Goal: Task Accomplishment & Management: Use online tool/utility

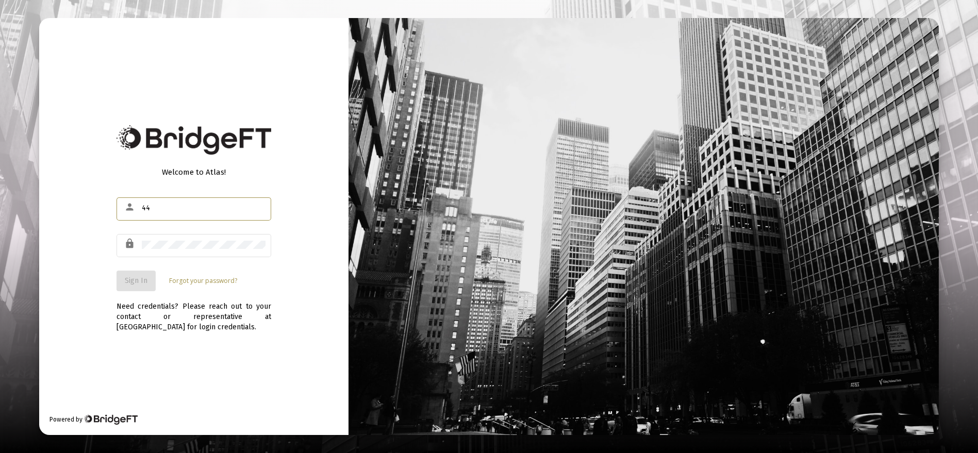
type input "4"
type input "[EMAIL_ADDRESS][DOMAIN_NAME]"
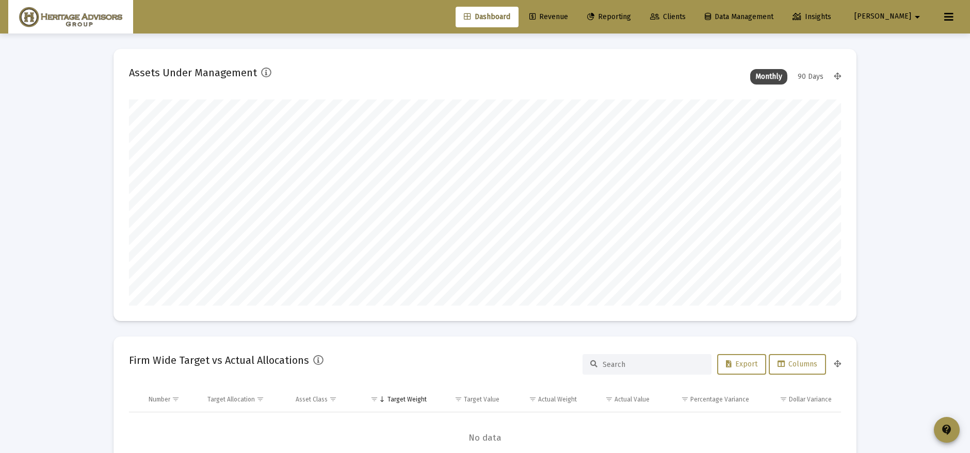
scroll to position [206, 712]
type input "[DATE]"
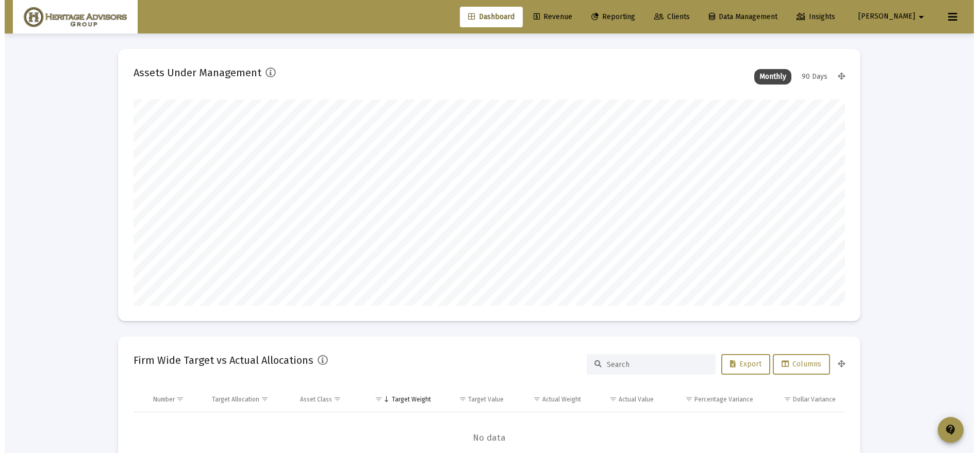
scroll to position [206, 333]
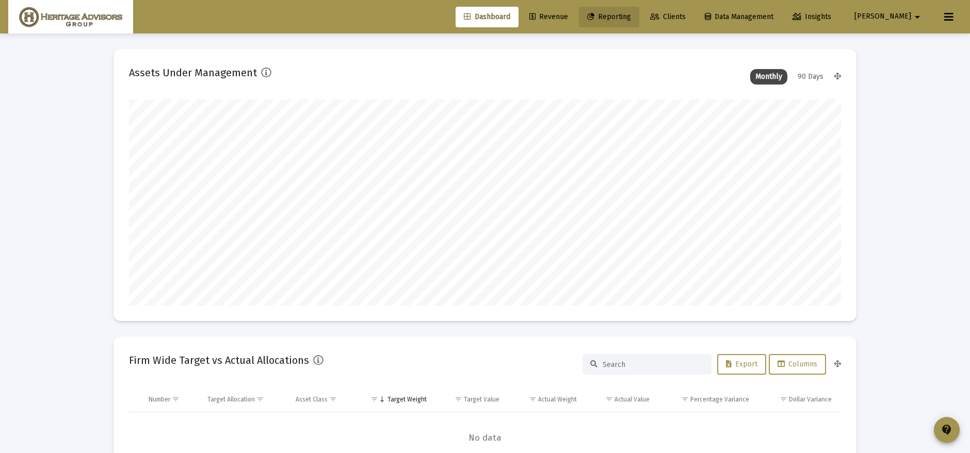
click at [631, 14] on span "Reporting" at bounding box center [609, 16] width 44 height 9
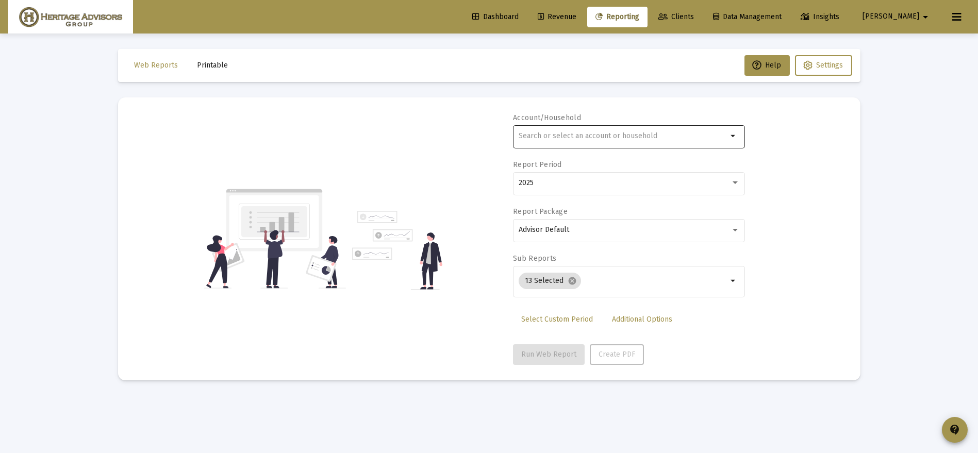
click at [642, 147] on div at bounding box center [623, 135] width 209 height 25
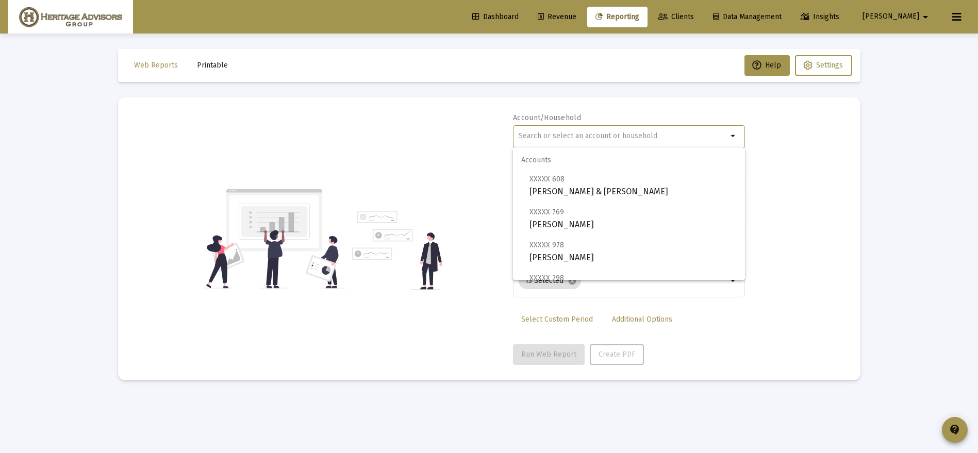
click at [623, 135] on input "text" at bounding box center [623, 136] width 209 height 8
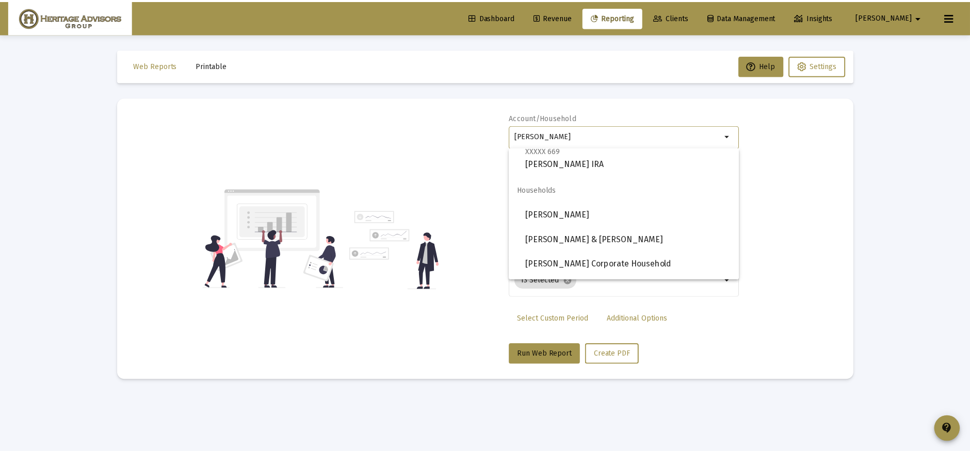
scroll to position [277, 0]
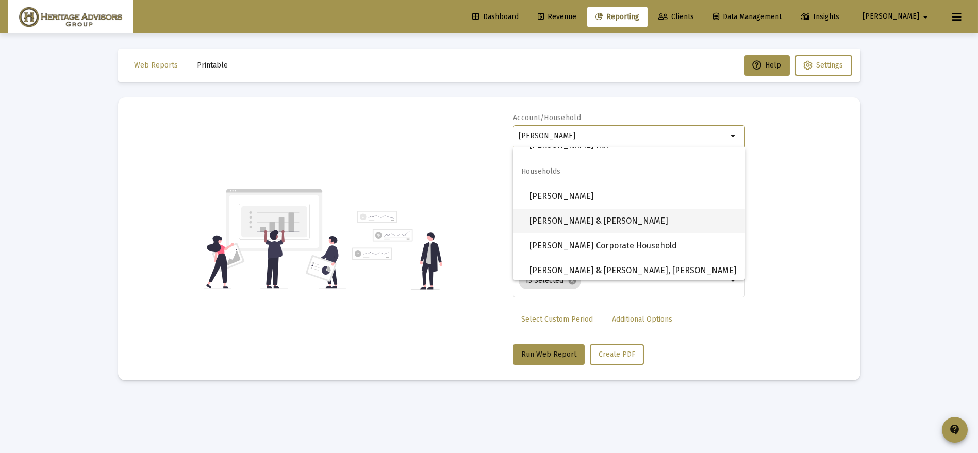
click at [565, 227] on span "[PERSON_NAME] & [PERSON_NAME]" at bounding box center [633, 221] width 207 height 25
type input "[PERSON_NAME] & [PERSON_NAME]"
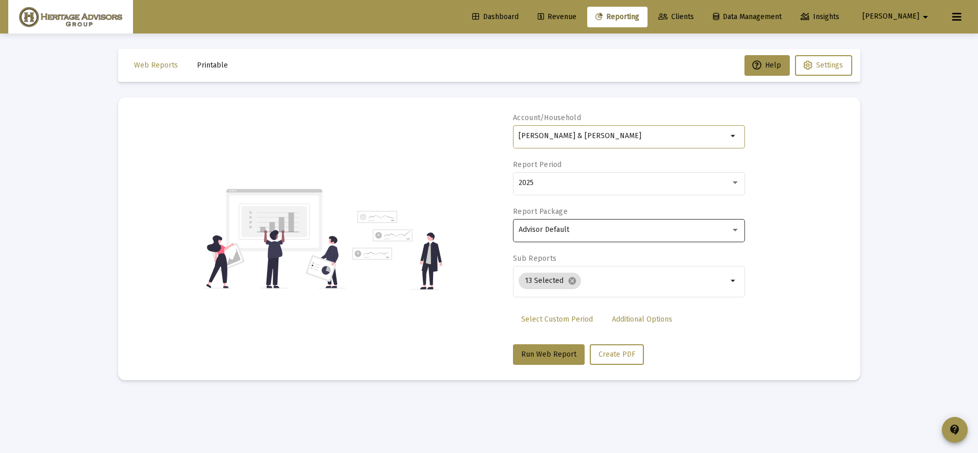
click at [580, 230] on div "Advisor Default" at bounding box center [625, 230] width 212 height 8
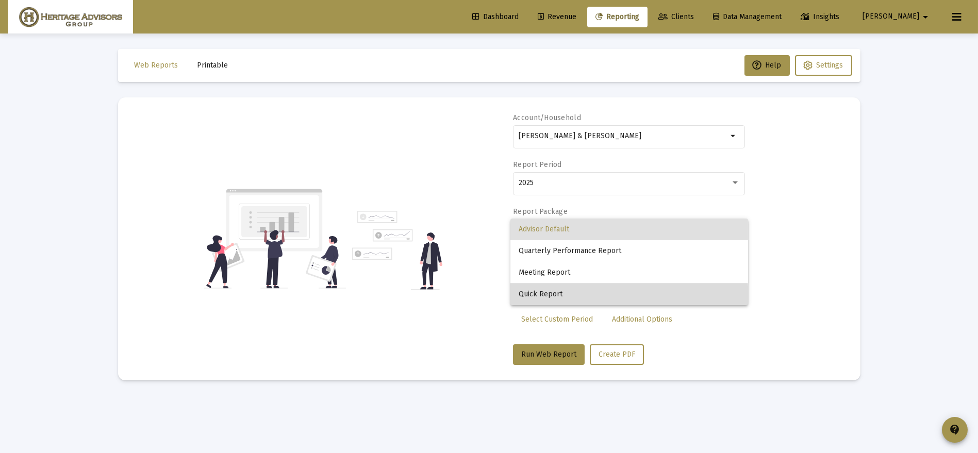
click at [556, 300] on span "Quick Report" at bounding box center [629, 295] width 221 height 22
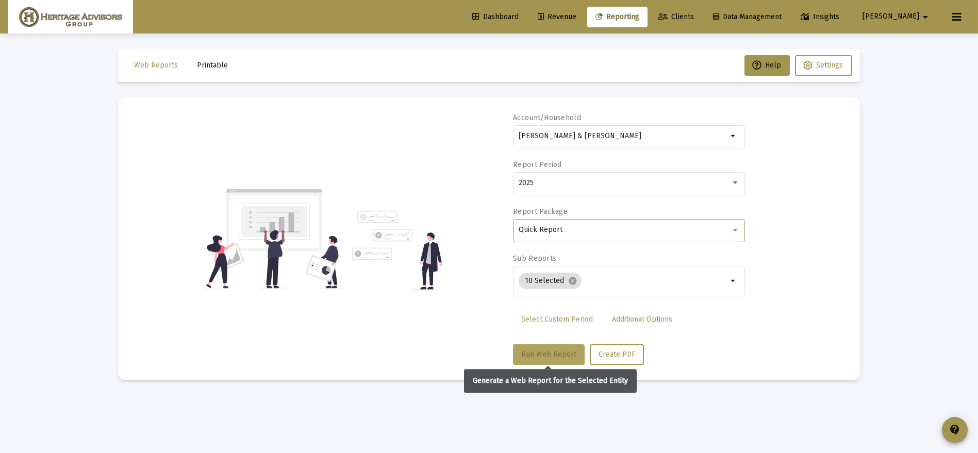
click at [547, 351] on span "Run Web Report" at bounding box center [548, 354] width 55 height 9
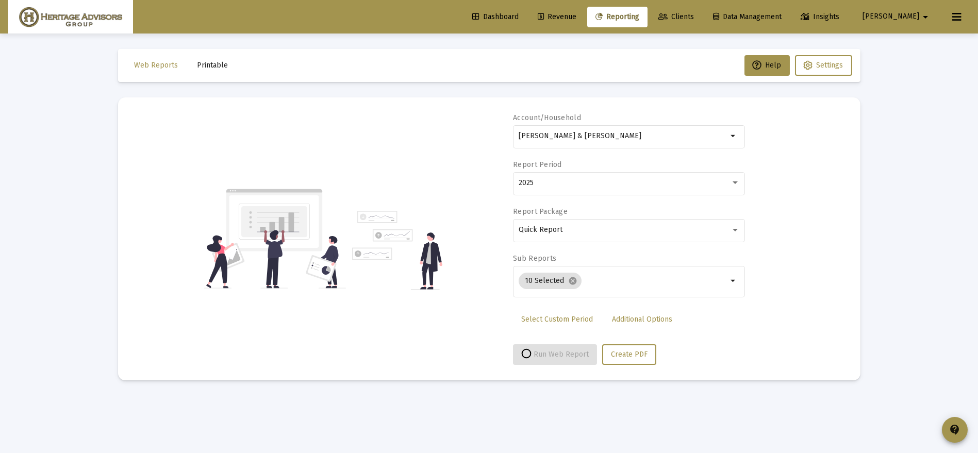
select select "View all"
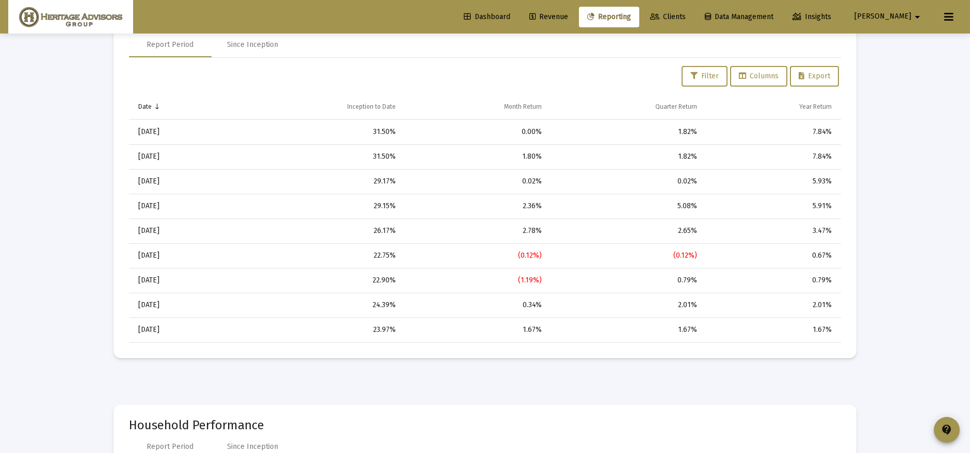
scroll to position [0, 0]
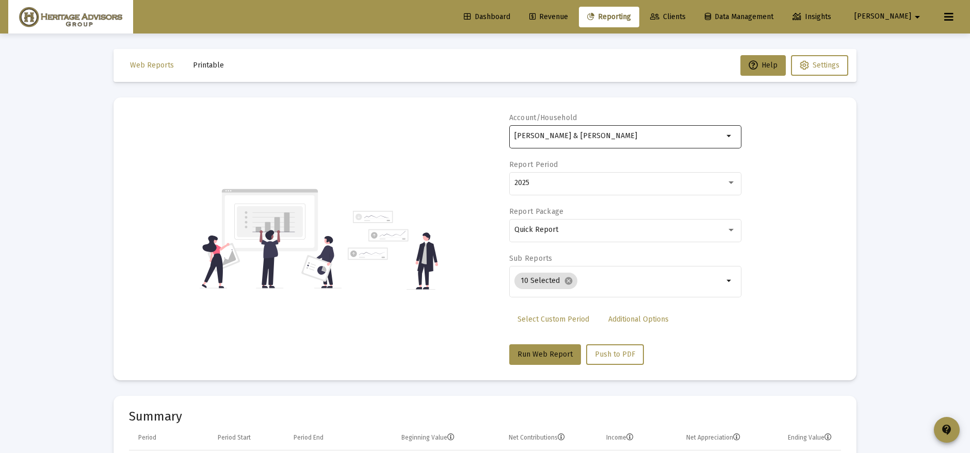
click at [586, 139] on input "[PERSON_NAME] & [PERSON_NAME]" at bounding box center [618, 136] width 209 height 8
drag, startPoint x: 634, startPoint y: 137, endPoint x: 487, endPoint y: 139, distance: 147.0
click at [471, 145] on div "Account/[PERSON_NAME] & [PERSON_NAME] aHousehold arrow_drop_down Report Period …" at bounding box center [485, 239] width 712 height 252
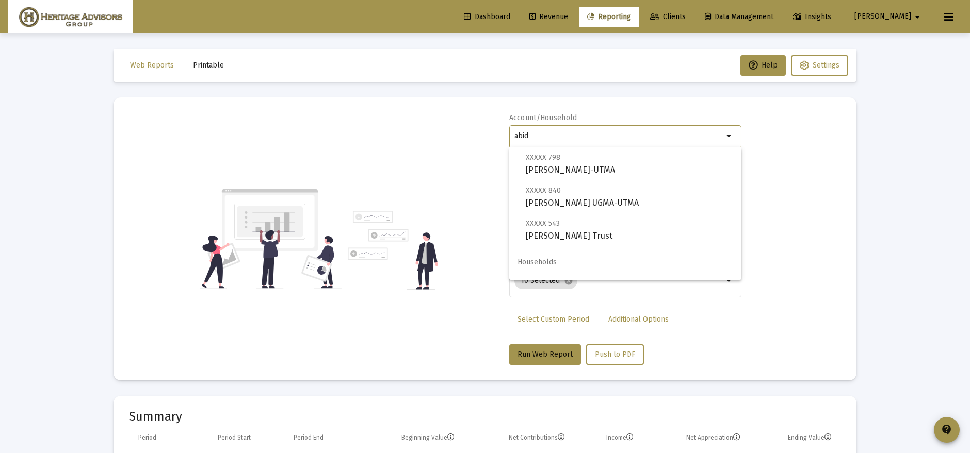
scroll to position [140, 0]
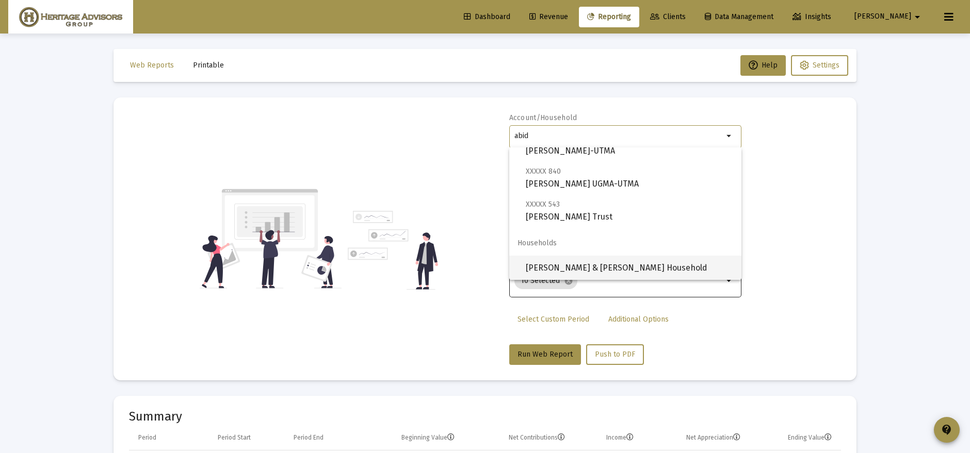
drag, startPoint x: 670, startPoint y: 267, endPoint x: 675, endPoint y: 272, distance: 6.2
click at [675, 271] on span "[PERSON_NAME] & [PERSON_NAME] Household" at bounding box center [629, 268] width 207 height 25
type input "[PERSON_NAME] & [PERSON_NAME] Household"
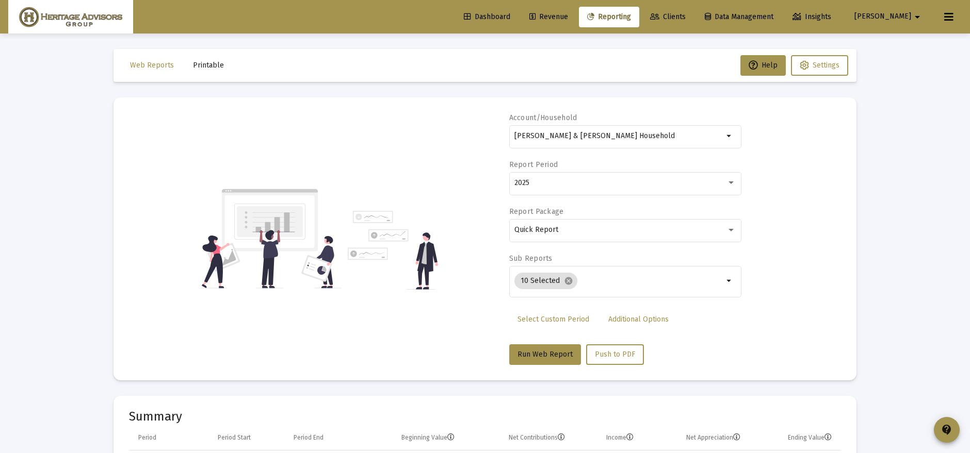
click at [525, 366] on mat-card "Account/Household [PERSON_NAME] & [PERSON_NAME] Household arrow_drop_down Repor…" at bounding box center [484, 238] width 743 height 283
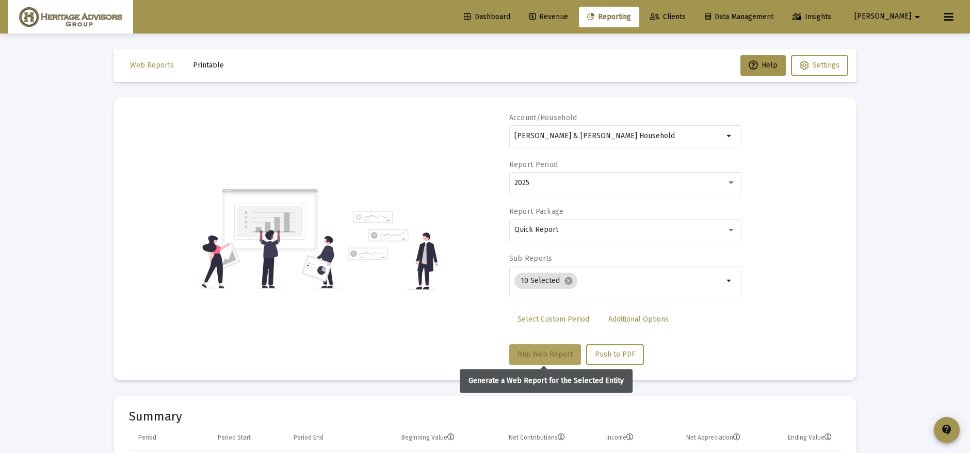
click at [536, 350] on span "Run Web Report" at bounding box center [544, 354] width 55 height 9
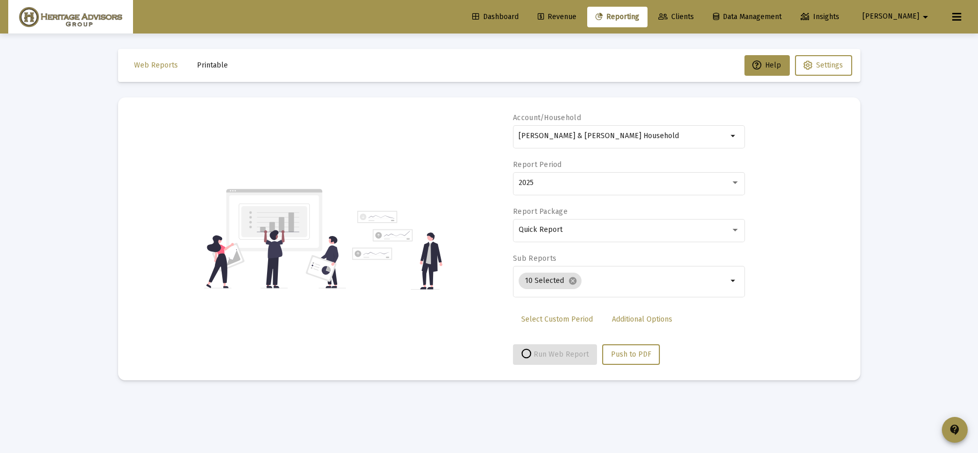
select select "View all"
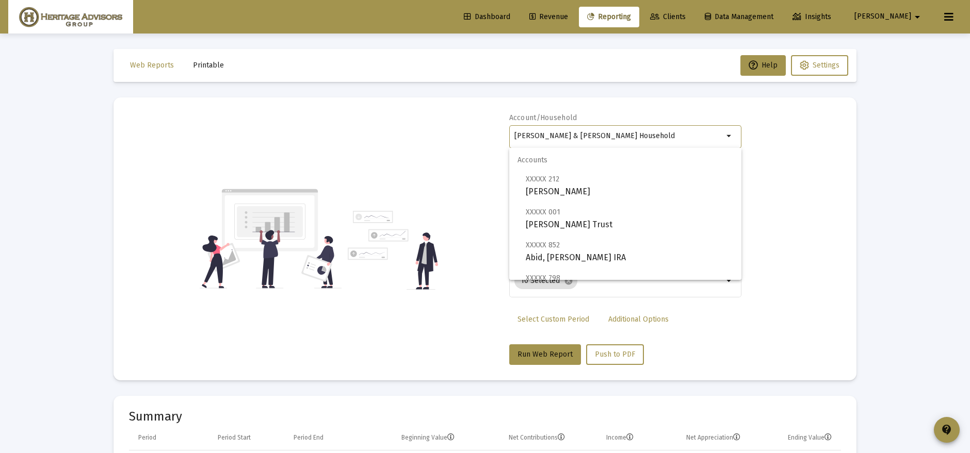
drag, startPoint x: 675, startPoint y: 134, endPoint x: 420, endPoint y: 158, distance: 255.9
click at [416, 157] on div "Account/Household [PERSON_NAME] & [PERSON_NAME] Household arrow_drop_down Repor…" at bounding box center [485, 239] width 712 height 252
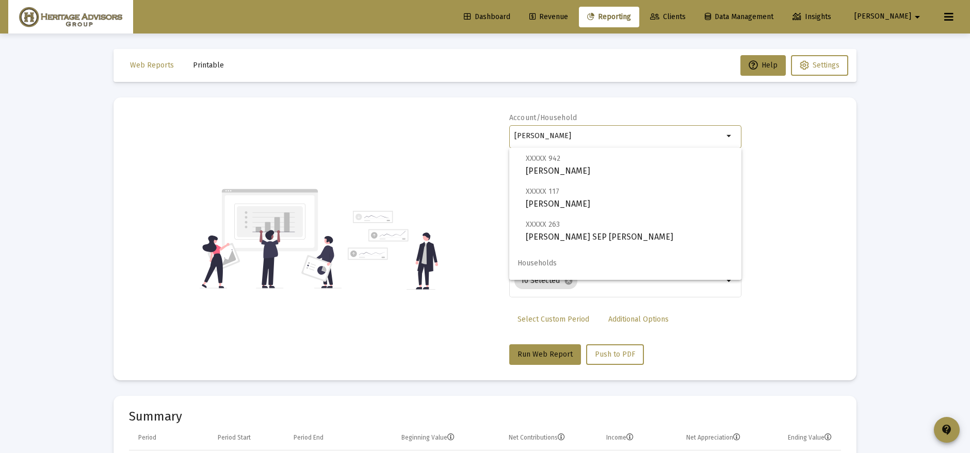
scroll to position [107, 0]
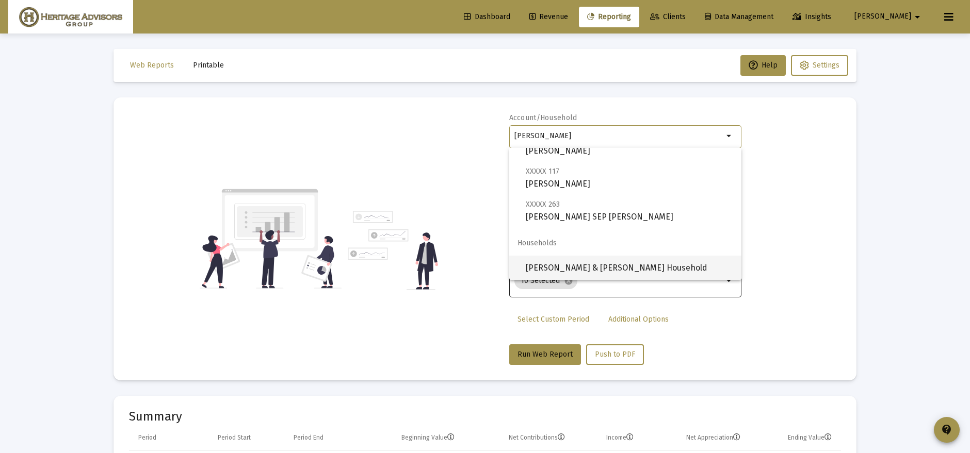
click at [597, 267] on span "[PERSON_NAME] & [PERSON_NAME] Household" at bounding box center [629, 268] width 207 height 25
type input "[PERSON_NAME] & [PERSON_NAME] Household"
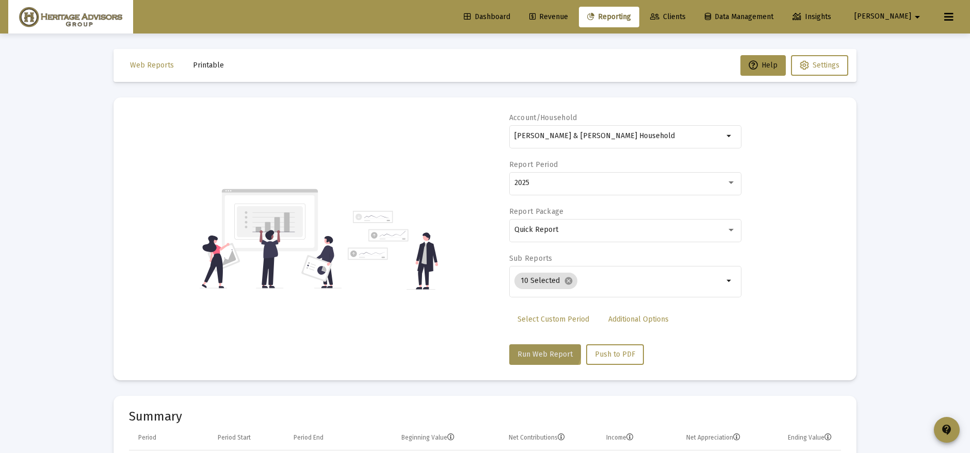
click at [539, 345] on button "Run Web Report" at bounding box center [545, 355] width 72 height 21
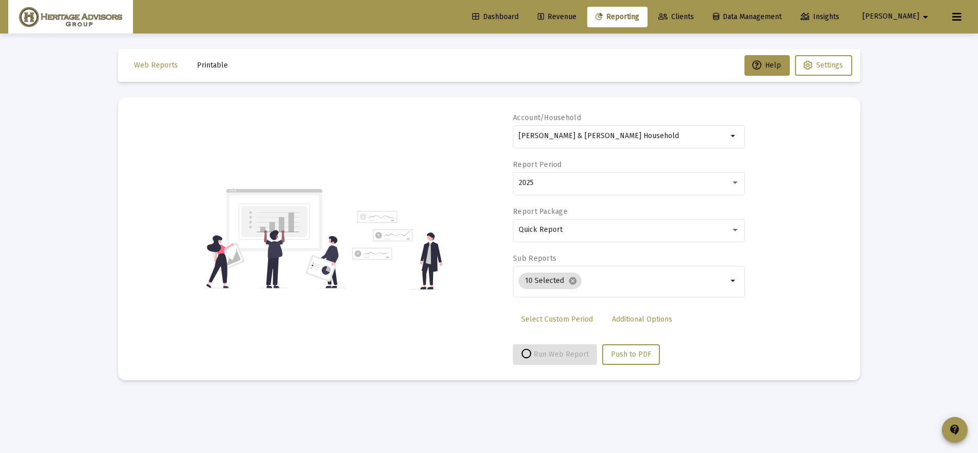
select select "View all"
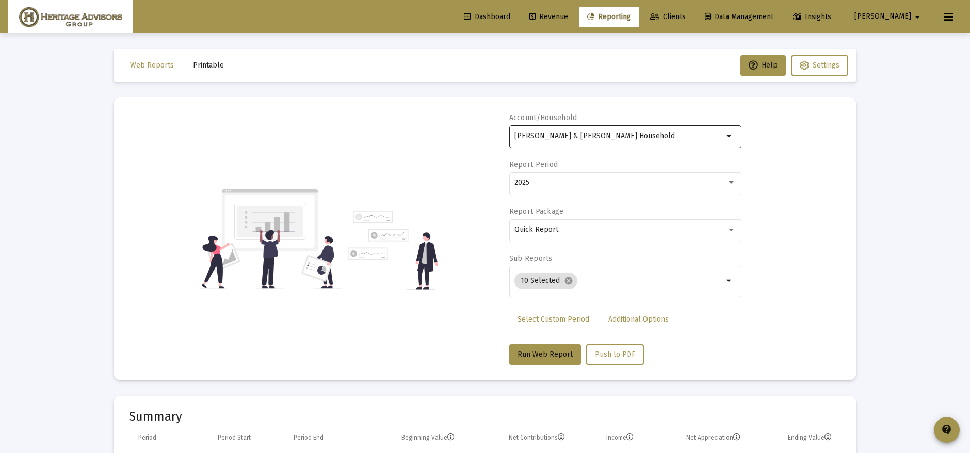
click at [542, 131] on div "[PERSON_NAME] & [PERSON_NAME] Household" at bounding box center [618, 135] width 209 height 25
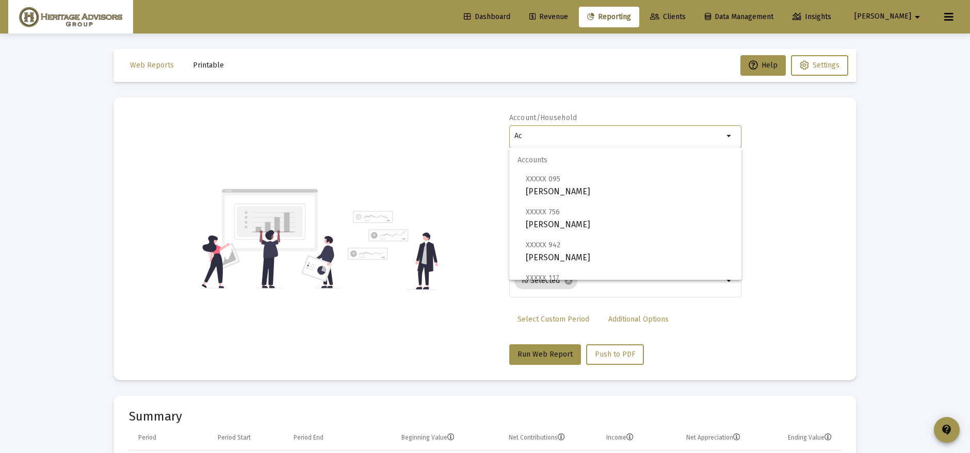
type input "A"
click at [576, 266] on span "[PERSON_NAME] and [PERSON_NAME]" at bounding box center [629, 276] width 207 height 25
type input "[PERSON_NAME] and [PERSON_NAME]"
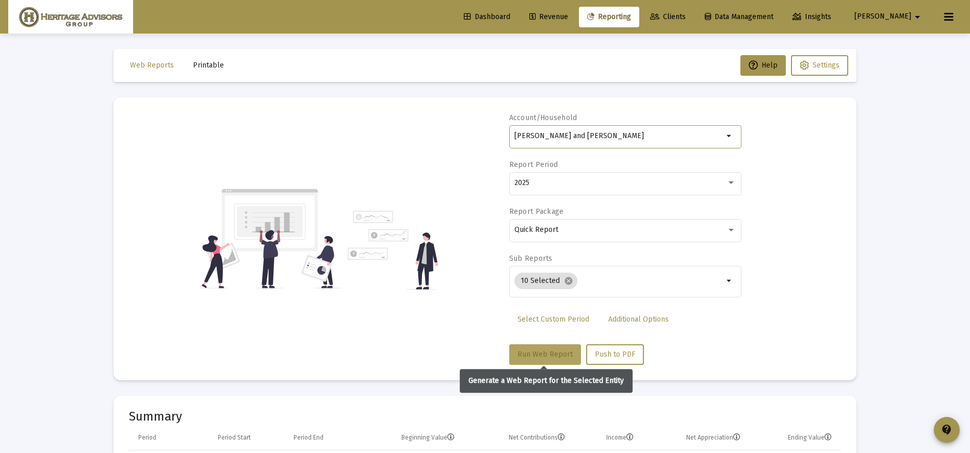
click at [537, 348] on button "Run Web Report" at bounding box center [545, 355] width 72 height 21
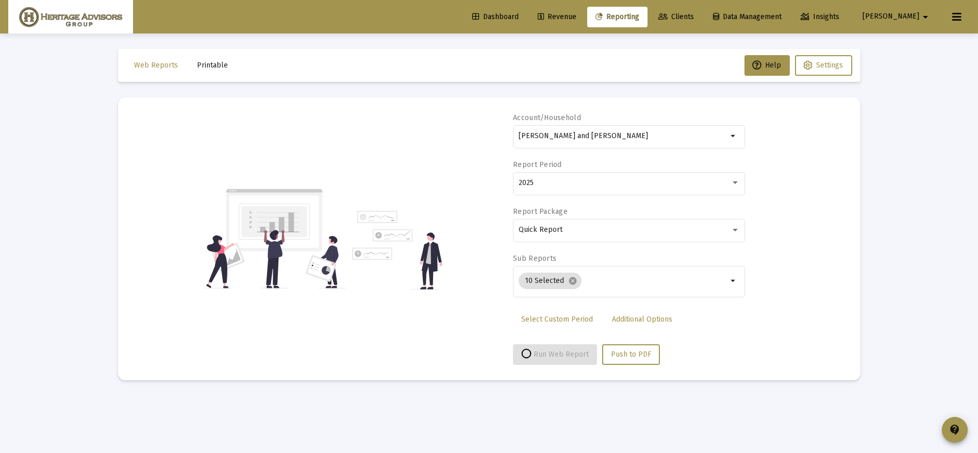
select select "View all"
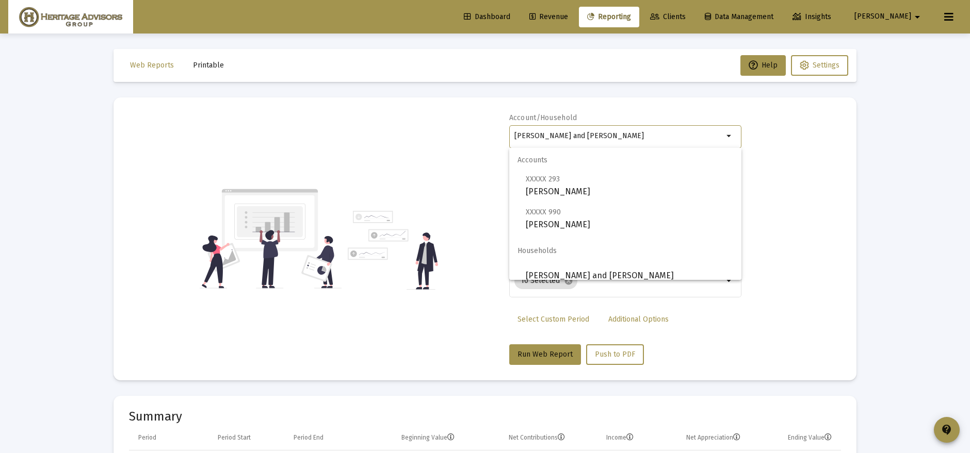
drag, startPoint x: 646, startPoint y: 135, endPoint x: 474, endPoint y: 143, distance: 172.0
click at [474, 143] on div "Account/Household [PERSON_NAME] and [PERSON_NAME] arrow_drop_down Report Period…" at bounding box center [485, 239] width 712 height 252
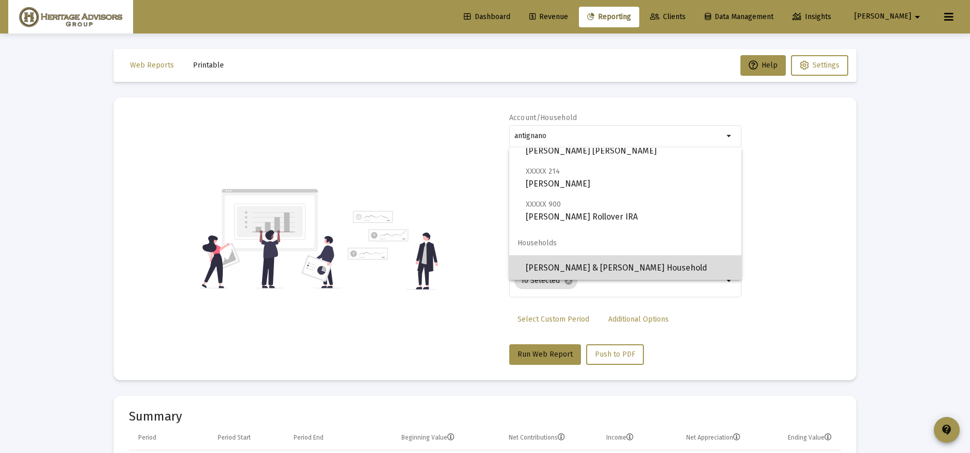
click at [659, 270] on span "[PERSON_NAME] & [PERSON_NAME] Household" at bounding box center [629, 268] width 207 height 25
type input "[PERSON_NAME] & [PERSON_NAME] Household"
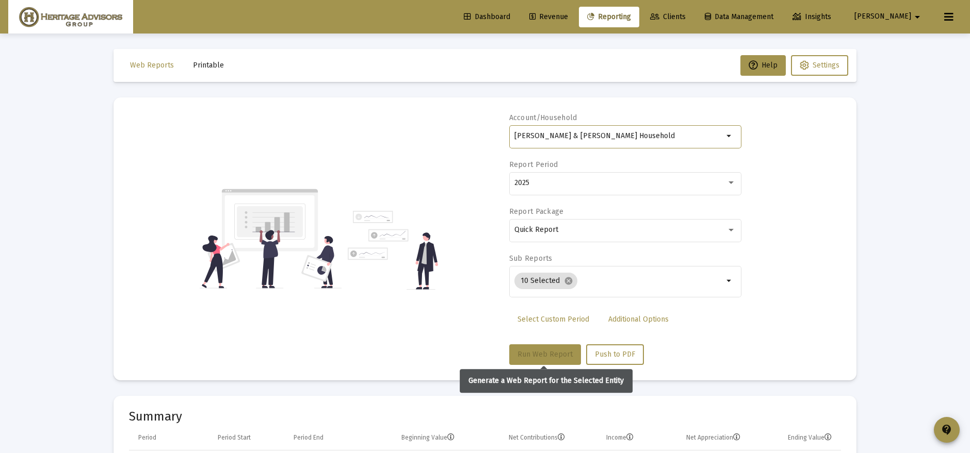
click at [545, 346] on button "Run Web Report" at bounding box center [545, 355] width 72 height 21
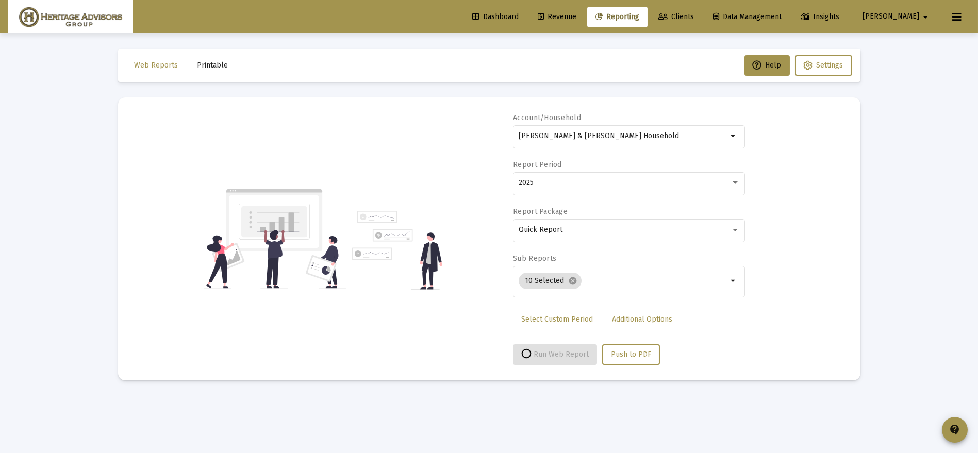
select select "View all"
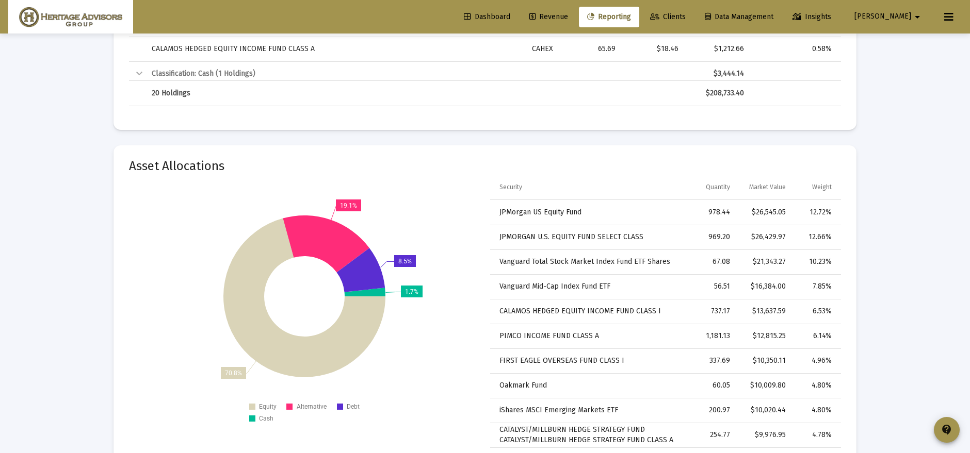
scroll to position [2040, 0]
